Goal: Information Seeking & Learning: Understand process/instructions

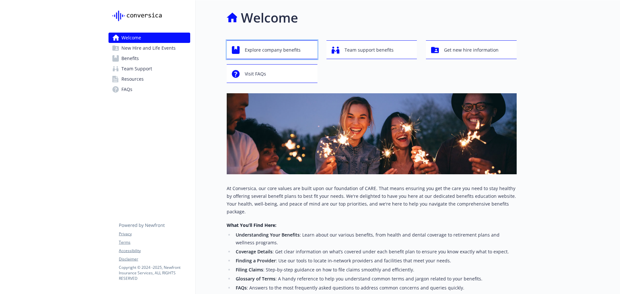
click at [280, 51] on span "Explore company benefits" at bounding box center [273, 50] width 56 height 12
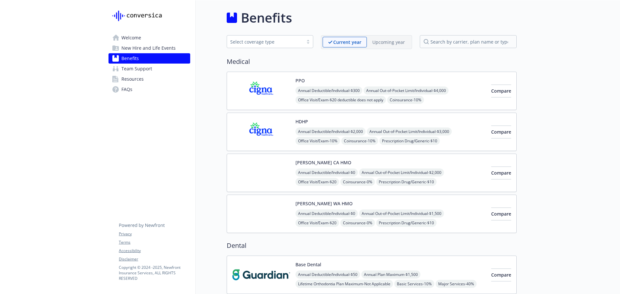
scroll to position [97, 0]
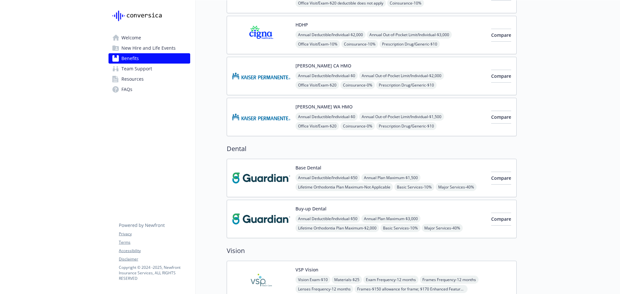
click at [275, 177] on img at bounding box center [261, 177] width 58 height 27
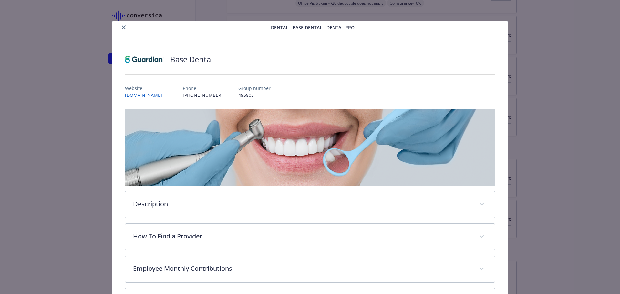
scroll to position [19, 0]
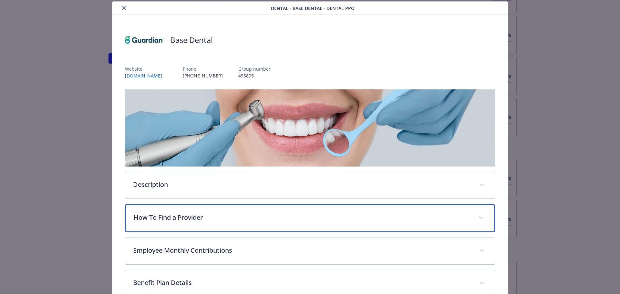
drag, startPoint x: 185, startPoint y: 219, endPoint x: 190, endPoint y: 215, distance: 6.6
click at [186, 219] on p "How To Find a Provider" at bounding box center [302, 218] width 337 height 10
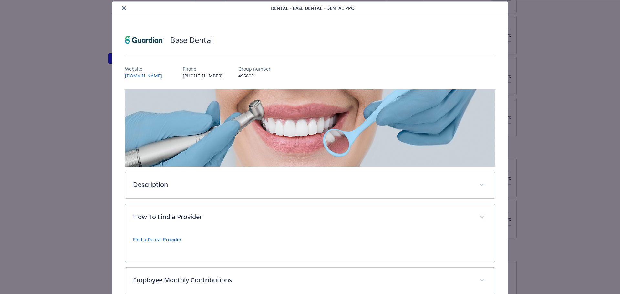
click at [172, 242] on p "Find a Dental Provider" at bounding box center [310, 240] width 354 height 8
click at [171, 239] on link "Find a Dental Provider" at bounding box center [157, 240] width 48 height 6
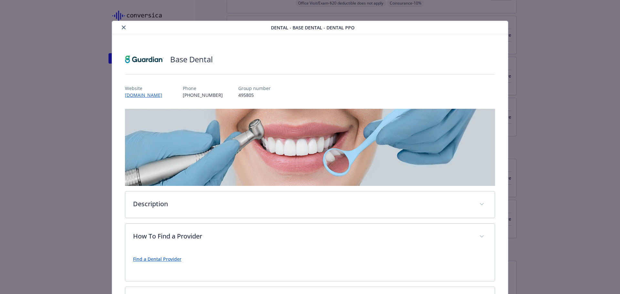
scroll to position [97, 0]
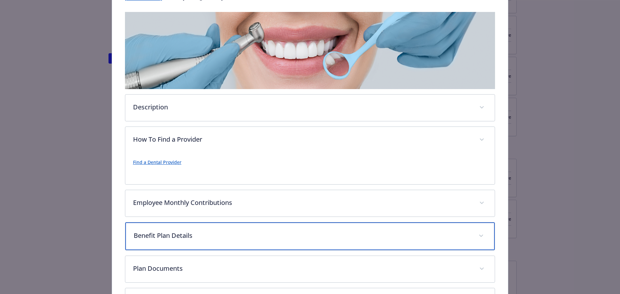
click at [189, 233] on p "Benefit Plan Details" at bounding box center [302, 236] width 337 height 10
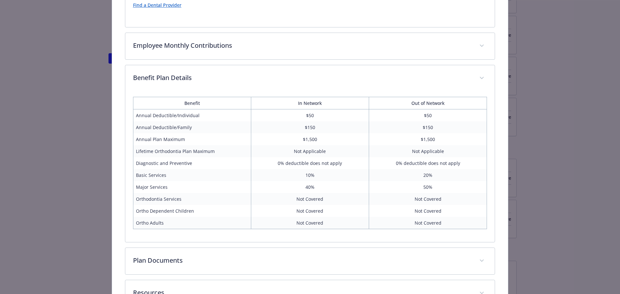
scroll to position [303, 0]
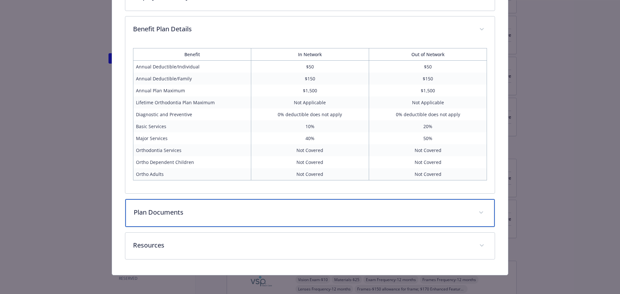
click at [181, 214] on p "Plan Documents" at bounding box center [302, 213] width 337 height 10
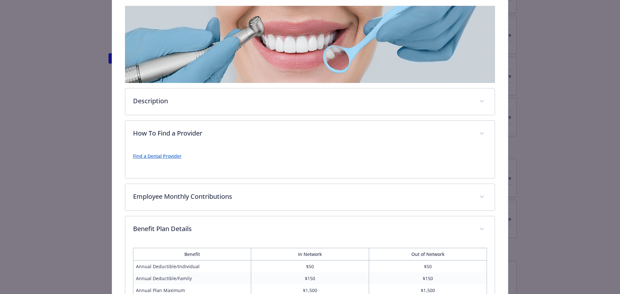
scroll to position [100, 0]
